Goal: Task Accomplishment & Management: Use online tool/utility

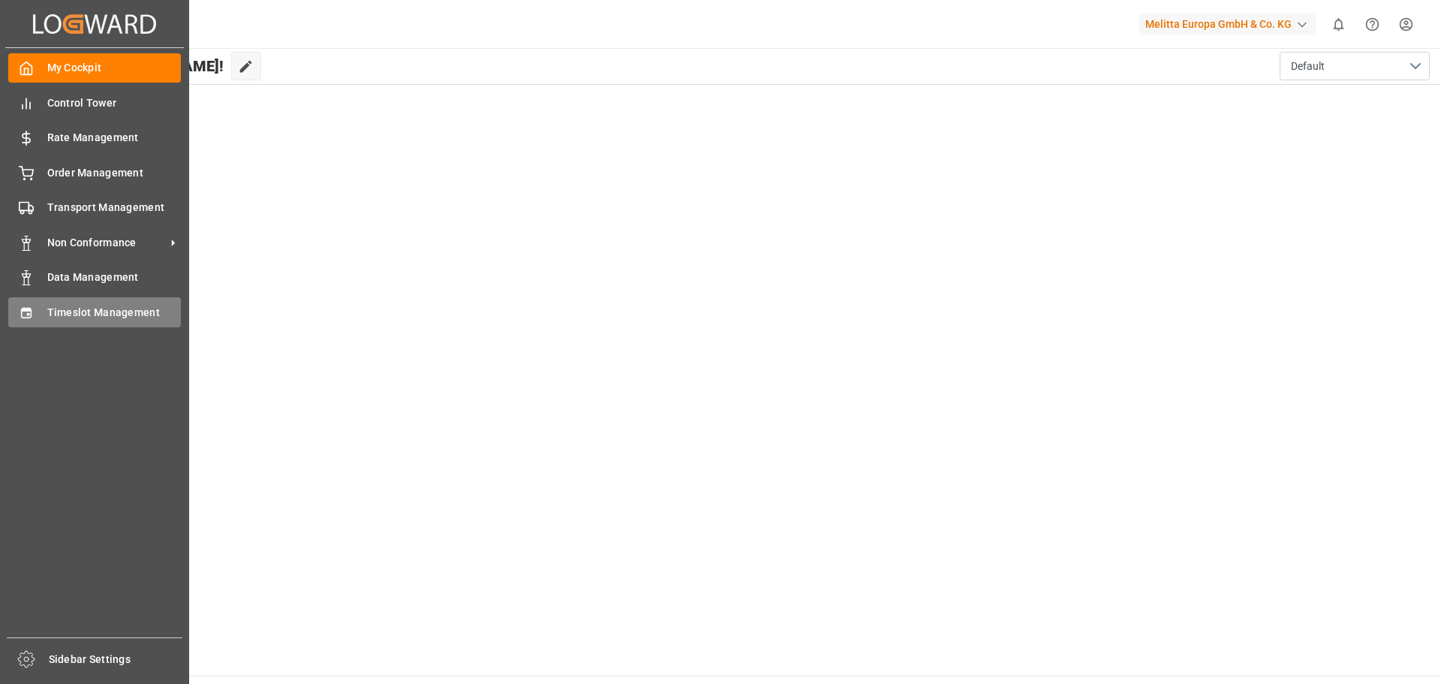
click at [39, 317] on div "Timeslot Management Timeslot Management" at bounding box center [94, 311] width 173 height 29
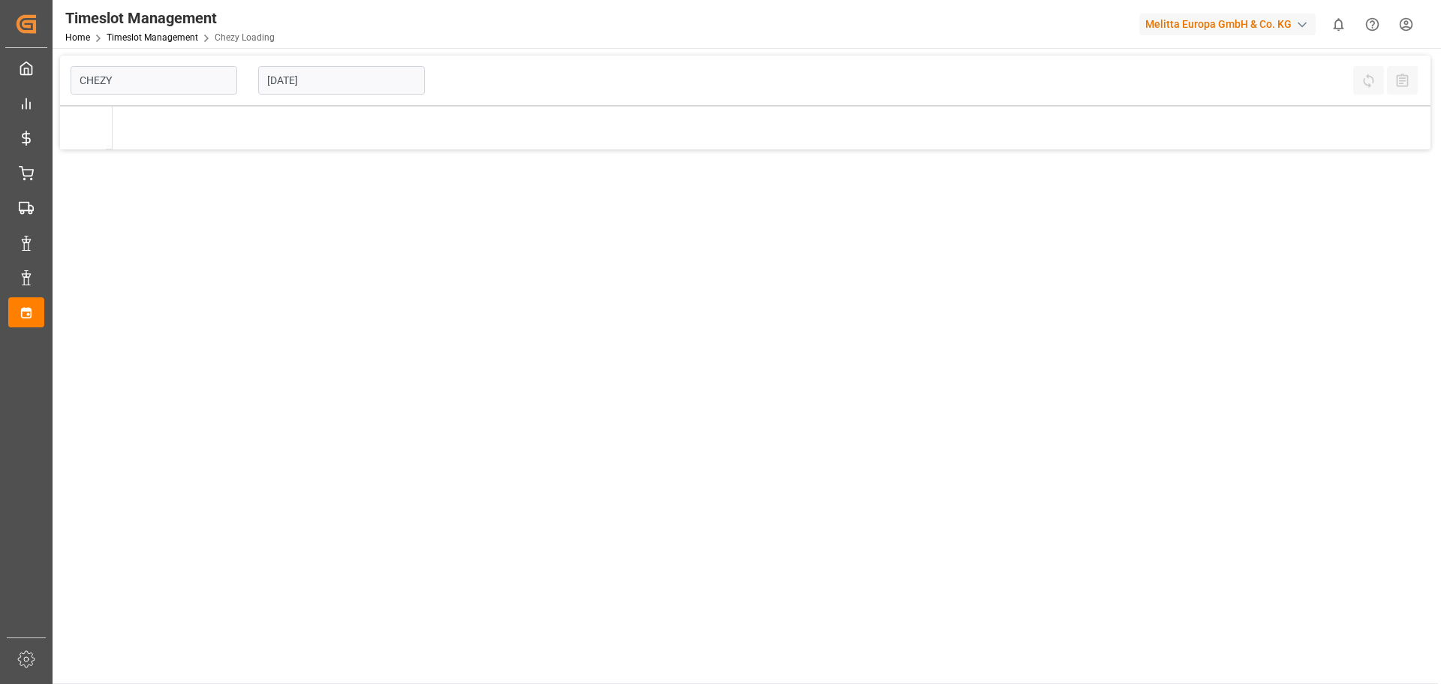
type input "Chezy Loading"
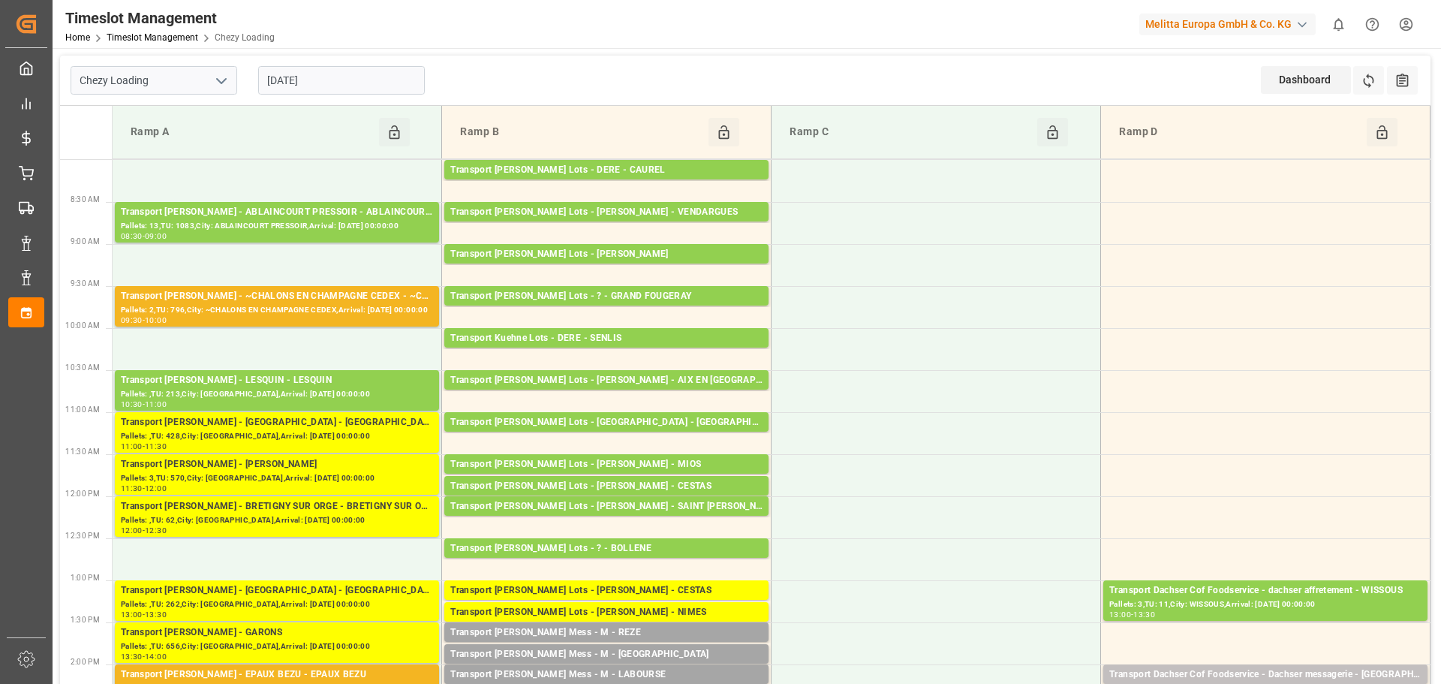
click at [316, 86] on input "[DATE]" at bounding box center [341, 80] width 167 height 29
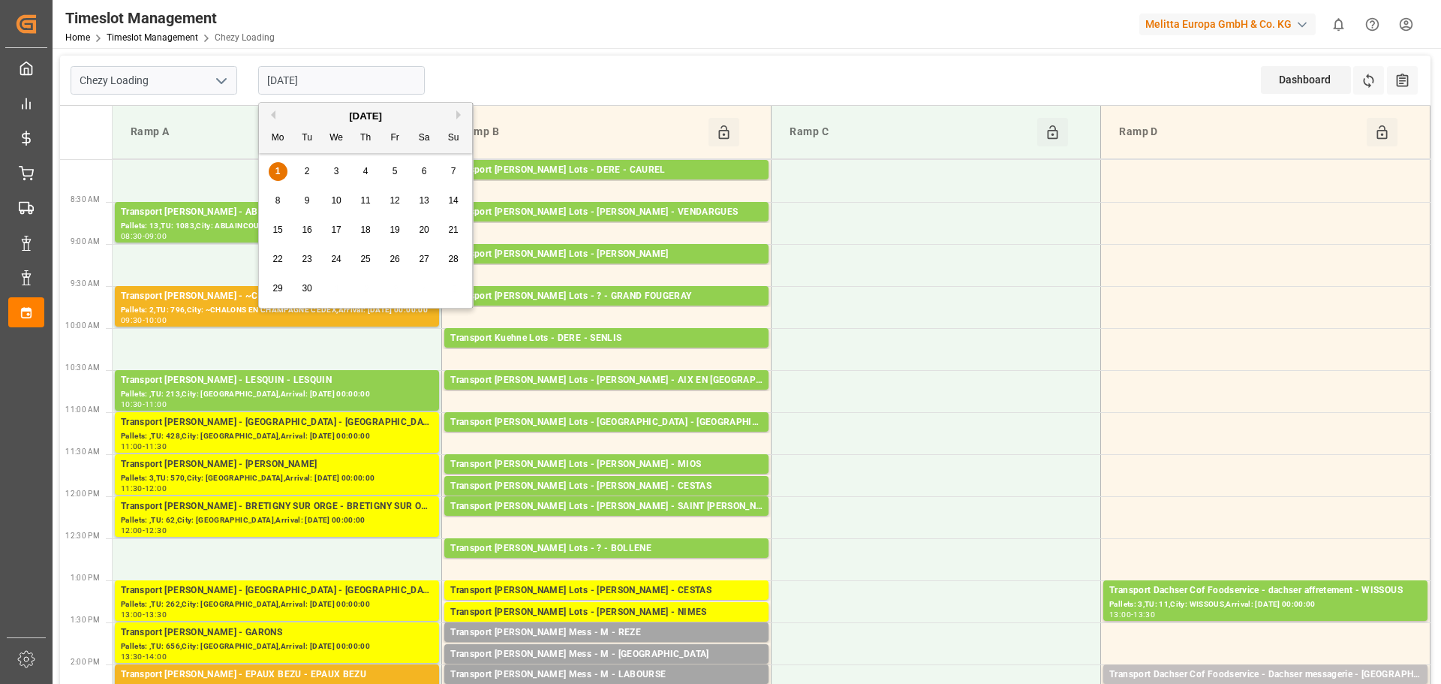
click at [305, 167] on span "2" at bounding box center [307, 171] width 5 height 11
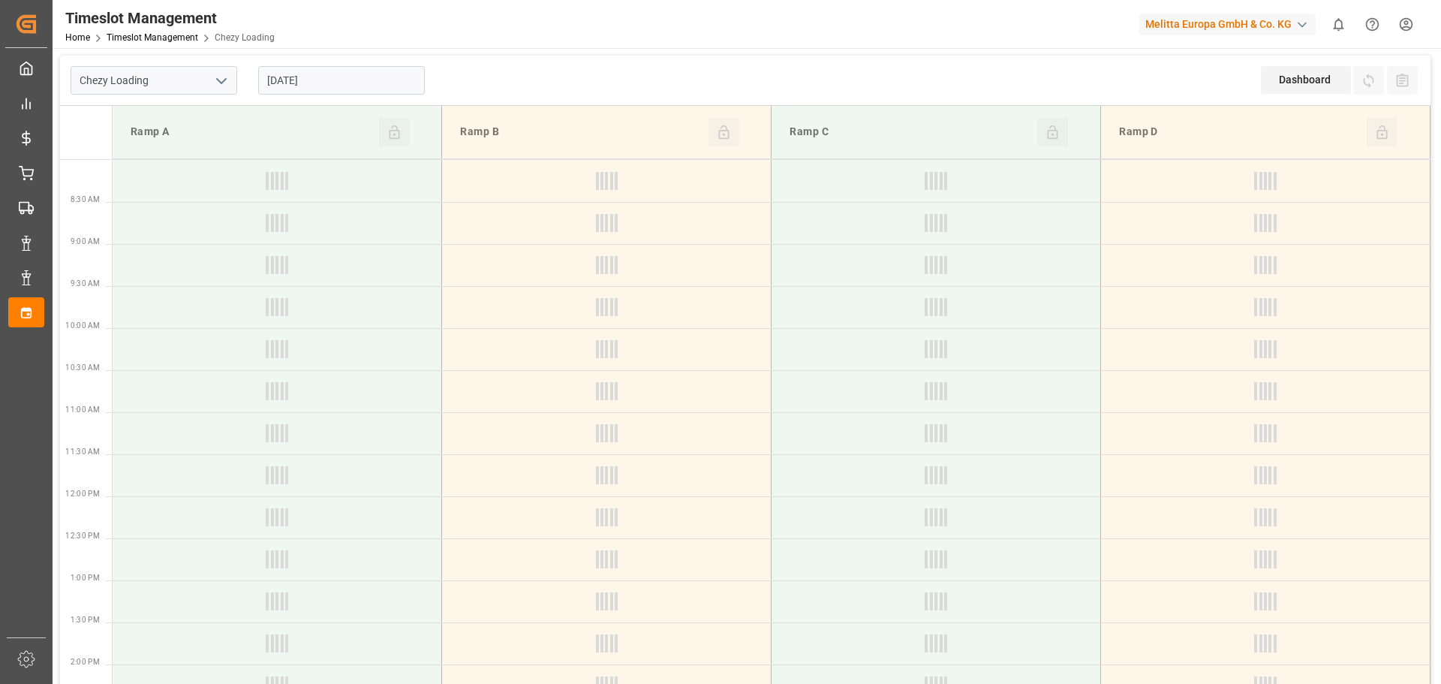
type input "[DATE]"
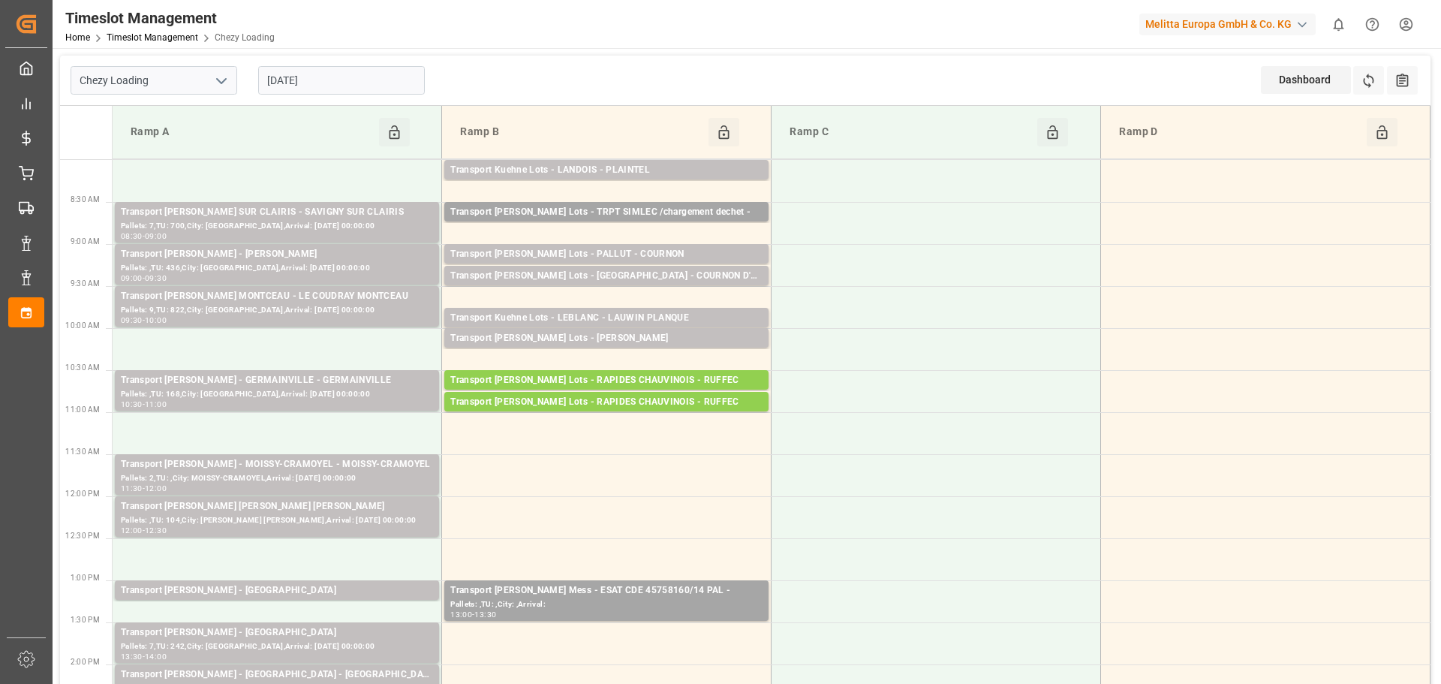
click at [222, 79] on icon "open menu" at bounding box center [221, 81] width 18 height 18
click at [141, 143] on div "Chezy Unloading" at bounding box center [153, 148] width 165 height 34
type input "Chezy Unloading"
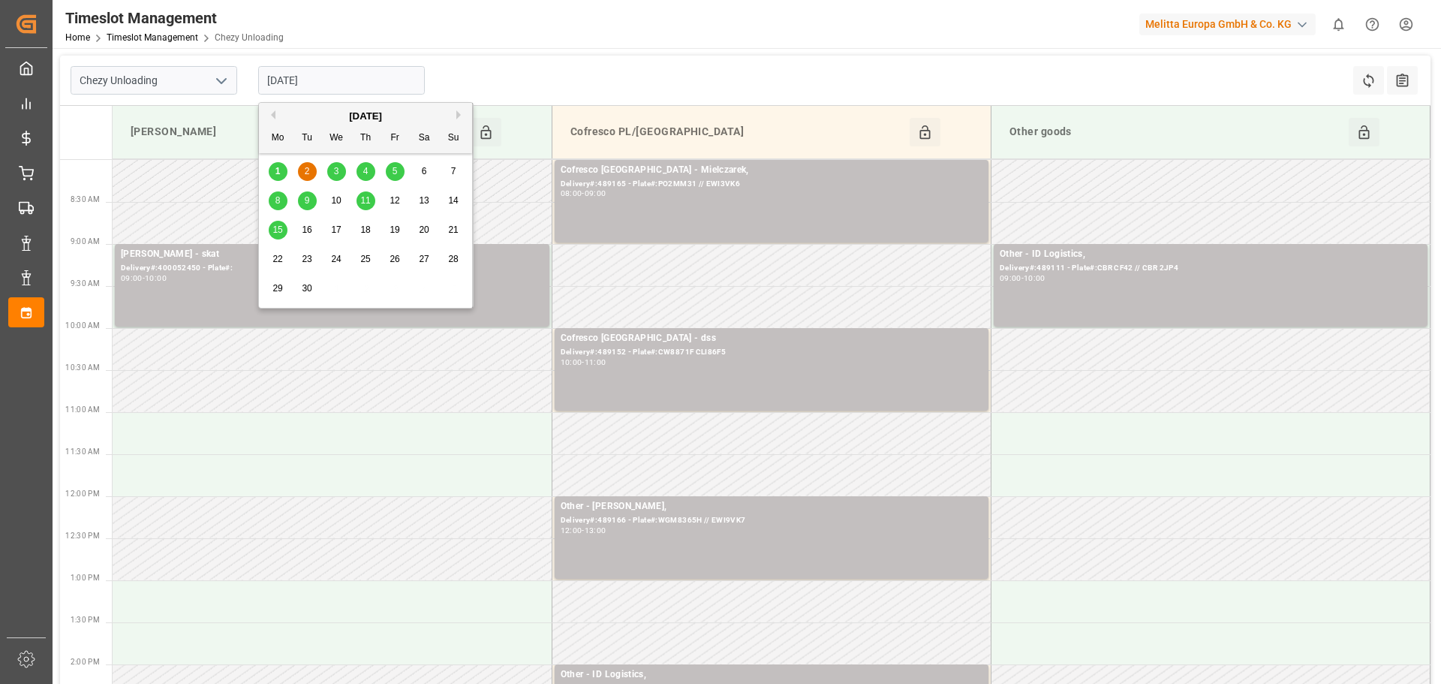
click at [268, 83] on input "[DATE]" at bounding box center [341, 80] width 167 height 29
click at [279, 170] on span "1" at bounding box center [278, 171] width 5 height 11
type input "[DATE]"
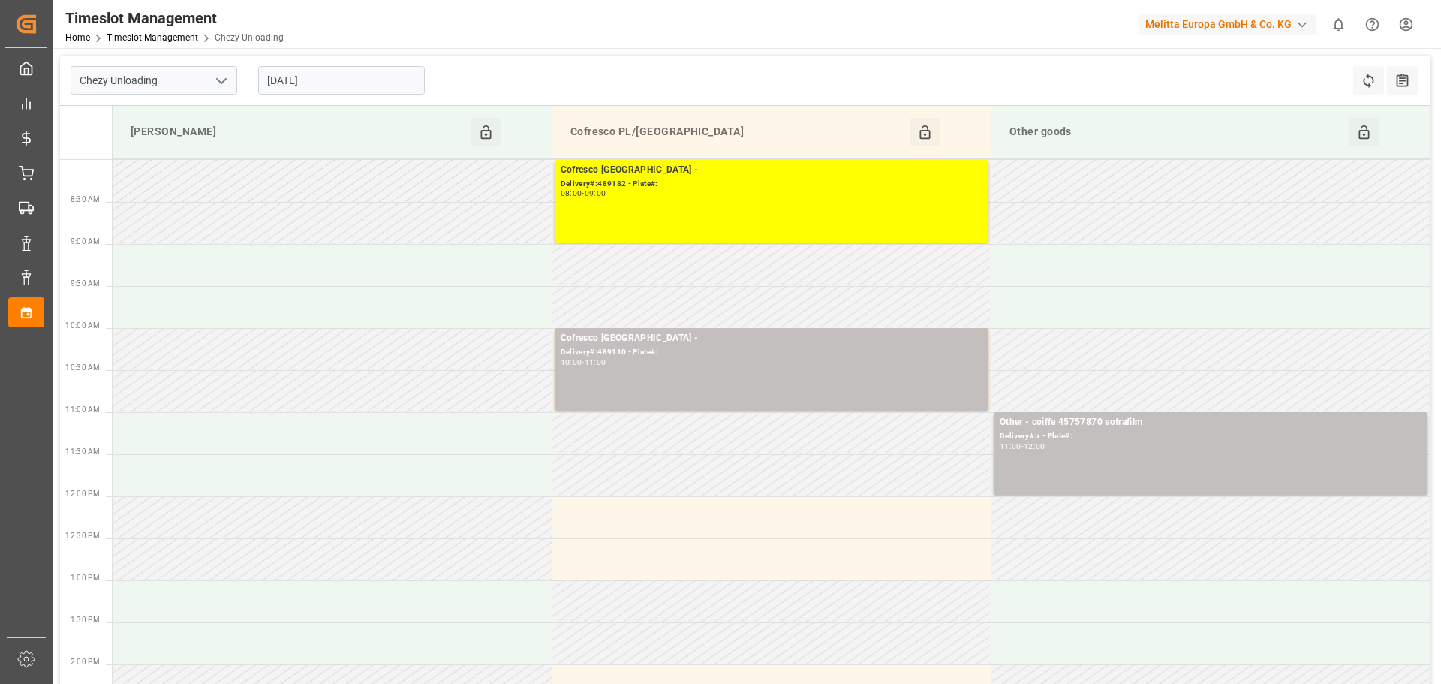
drag, startPoint x: 223, startPoint y: 77, endPoint x: 206, endPoint y: 89, distance: 20.4
click at [220, 77] on icon "open menu" at bounding box center [221, 81] width 18 height 18
click at [167, 115] on div "Chezy Loading" at bounding box center [153, 114] width 165 height 34
type input "Chezy Loading"
